Goal: Ask a question

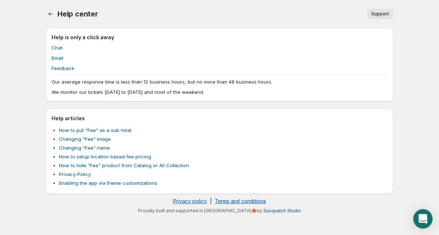
click at [428, 220] on div "Open Intercom Messenger" at bounding box center [423, 218] width 19 height 19
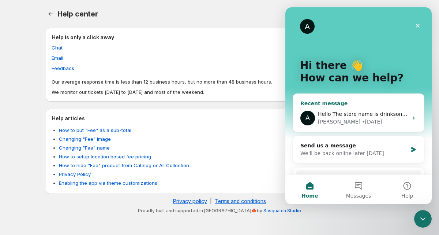
click at [414, 124] on div "A Hello The store name is drinksonline The url is [URL][DOMAIN_NAME] [PERSON_NA…" at bounding box center [358, 117] width 131 height 27
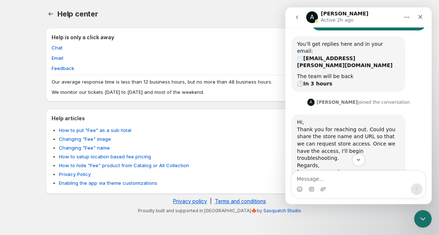
scroll to position [264, 0]
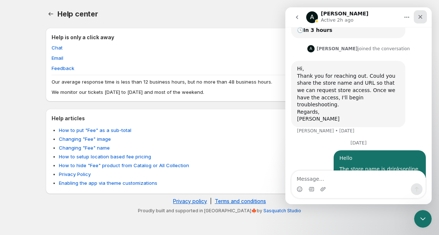
click at [423, 19] on icon "Close" at bounding box center [421, 17] width 6 height 6
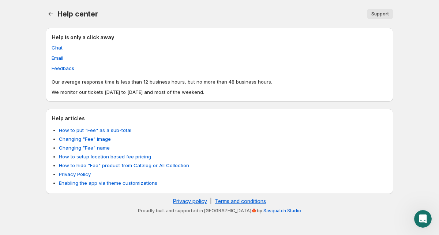
scroll to position [235, 0]
click at [137, 89] on p "We monitor our tickets [DATE] to [DATE] and most of the weekend." at bounding box center [220, 91] width 336 height 7
click at [131, 90] on p "We monitor our tickets [DATE] to [DATE] and most of the weekend." at bounding box center [220, 91] width 336 height 7
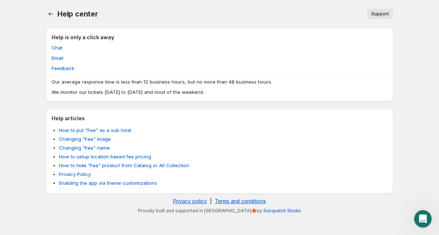
click at [126, 96] on div "Help is only a click away Chat Email Feedback Our average response time is less…" at bounding box center [220, 65] width 348 height 74
click at [126, 92] on p "We monitor our tickets [DATE] to [DATE] and most of the weekend." at bounding box center [220, 91] width 336 height 7
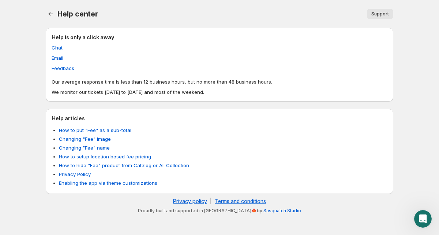
click at [126, 92] on p "We monitor our tickets [DATE] to [DATE] and most of the weekend." at bounding box center [220, 91] width 336 height 7
click at [125, 93] on p "We monitor our tickets [DATE] to [DATE] and most of the weekend." at bounding box center [220, 91] width 336 height 7
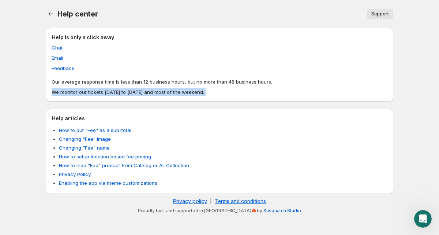
click at [125, 93] on p "We monitor our tickets [DATE] to [DATE] and most of the weekend." at bounding box center [220, 91] width 336 height 7
click at [124, 93] on p "We monitor our tickets [DATE] to [DATE] and most of the weekend." at bounding box center [220, 91] width 336 height 7
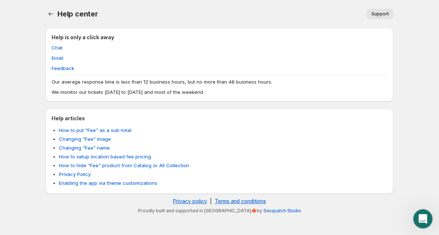
click at [418, 211] on div "Open Intercom Messenger" at bounding box center [422, 217] width 24 height 24
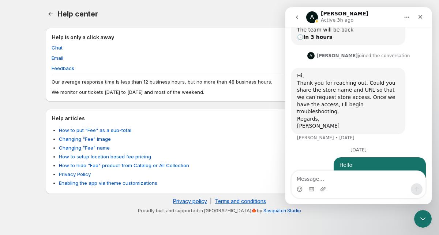
scroll to position [264, 0]
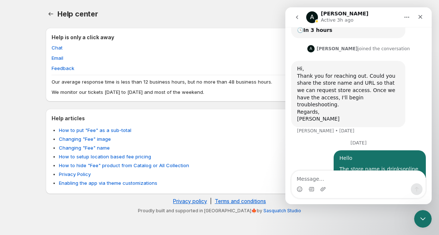
click at [408, 17] on icon "Home" at bounding box center [407, 17] width 6 height 6
click at [420, 16] on icon "Close" at bounding box center [421, 17] width 4 height 4
